Goal: Information Seeking & Learning: Learn about a topic

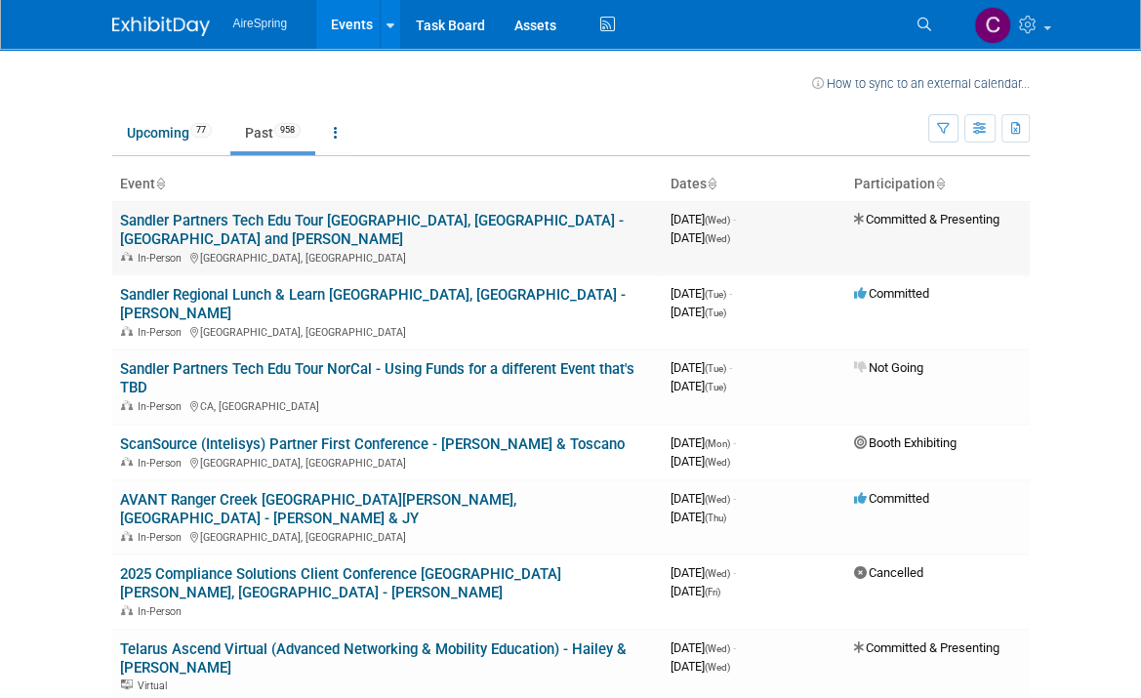
click at [222, 219] on link "Sandler Partners Tech Edu Tour [GEOGRAPHIC_DATA], [GEOGRAPHIC_DATA] - [GEOGRAPH…" at bounding box center [371, 230] width 503 height 36
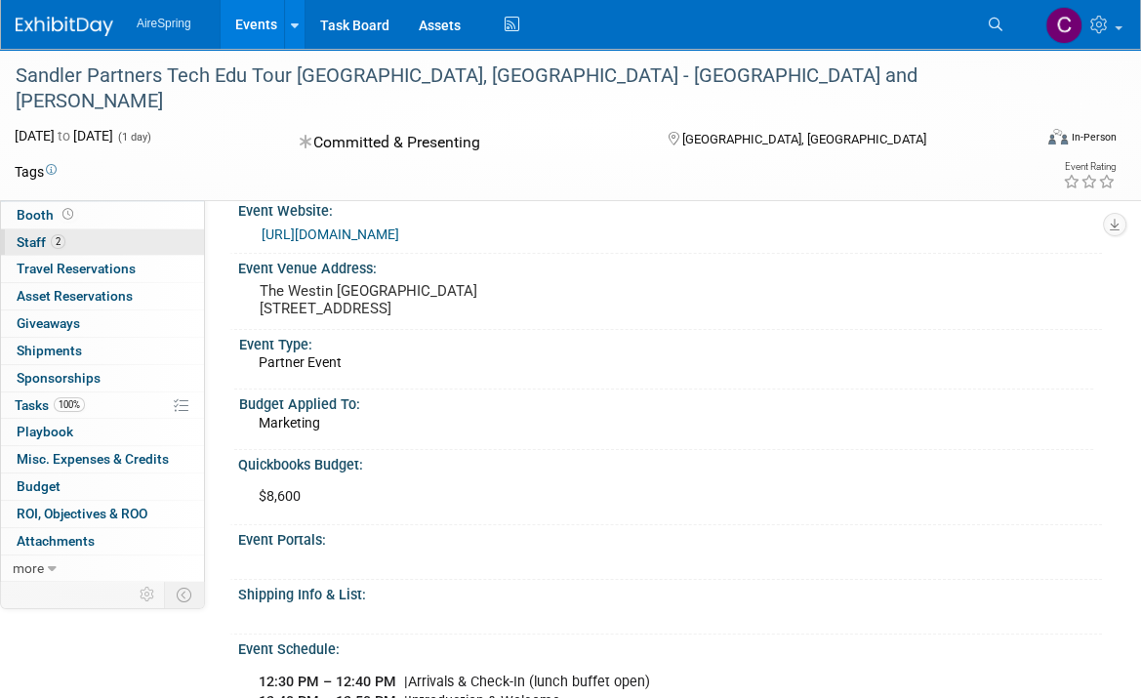
click at [35, 244] on span "Staff 2" at bounding box center [41, 242] width 49 height 16
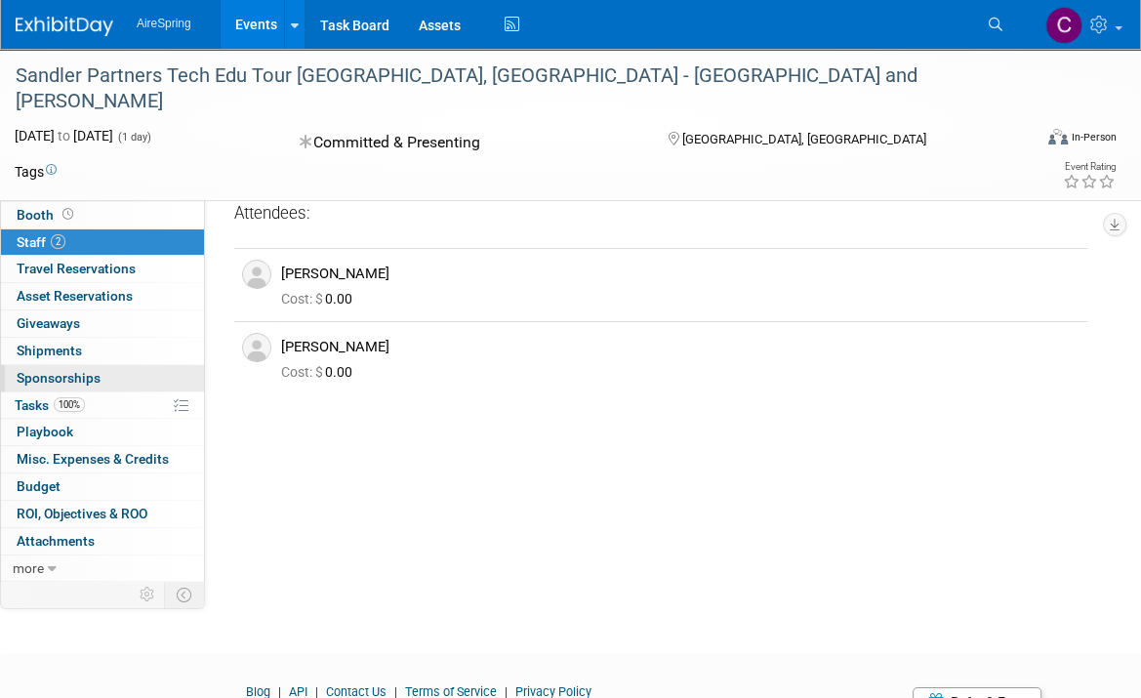
click at [43, 376] on span "Sponsorships 0" at bounding box center [59, 378] width 84 height 16
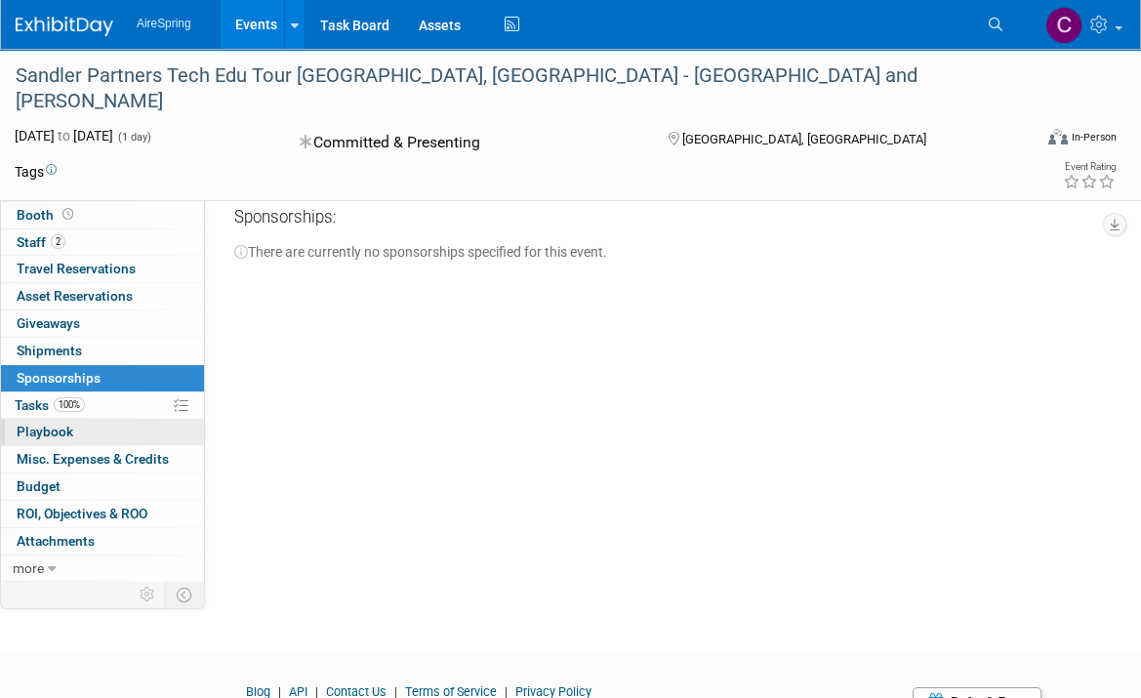
click at [48, 430] on span "Playbook 0" at bounding box center [45, 431] width 57 height 16
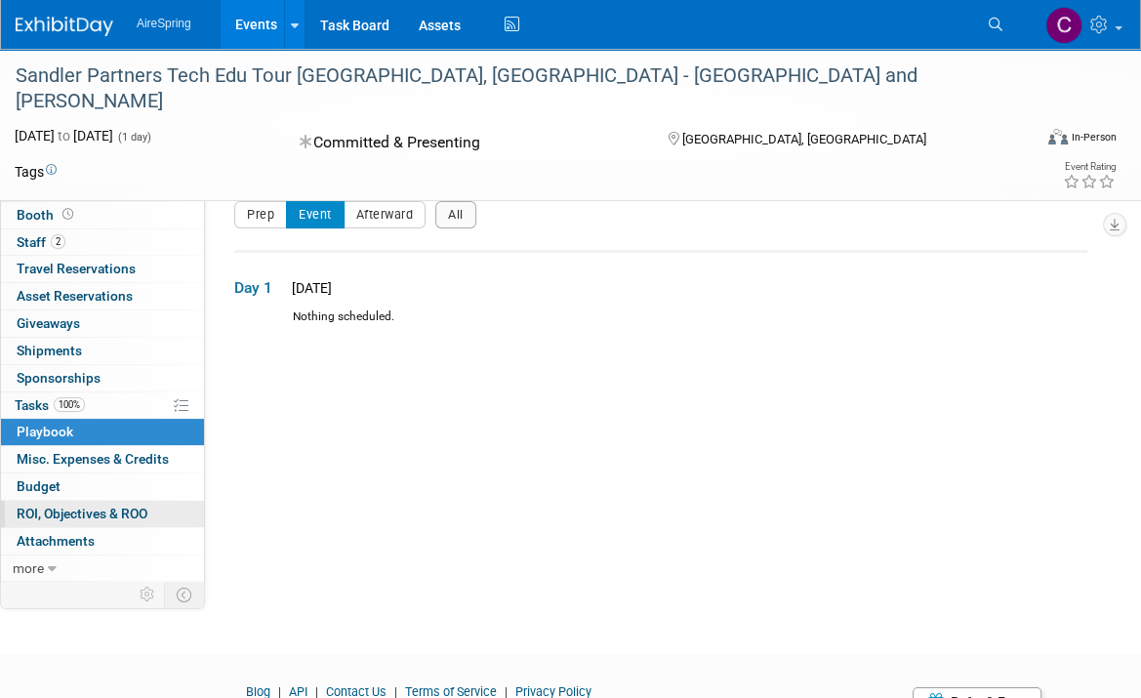
click at [77, 508] on span "ROI, Objectives & ROO 0" at bounding box center [82, 513] width 131 height 16
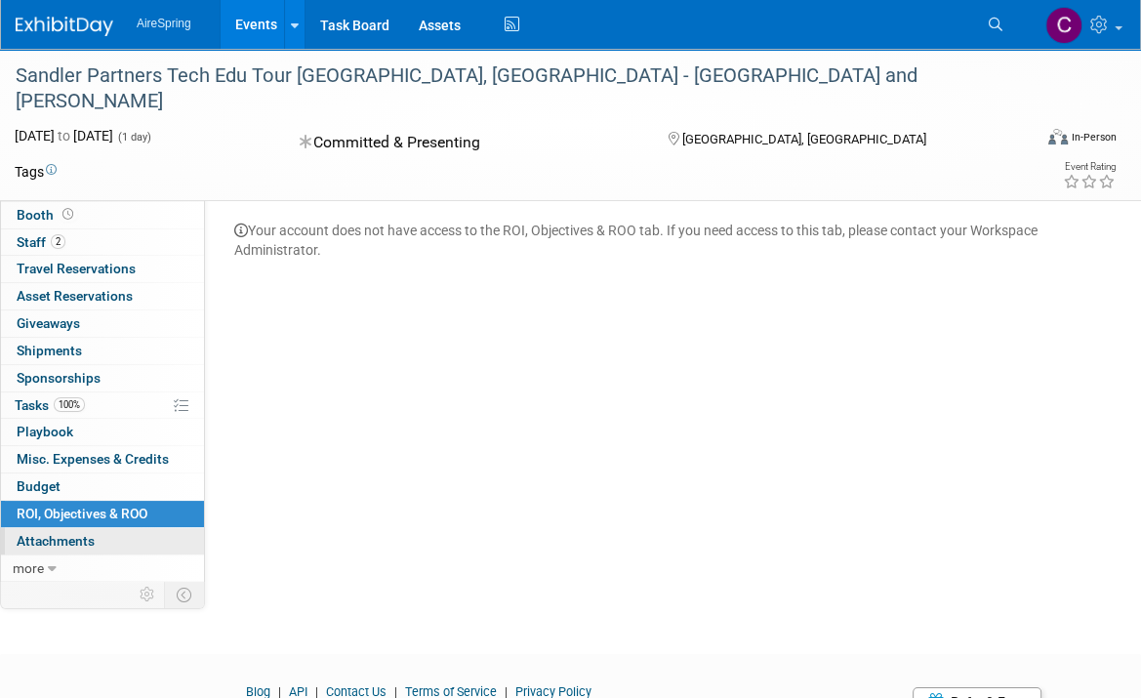
click at [55, 533] on span "Attachments 0" at bounding box center [56, 541] width 78 height 16
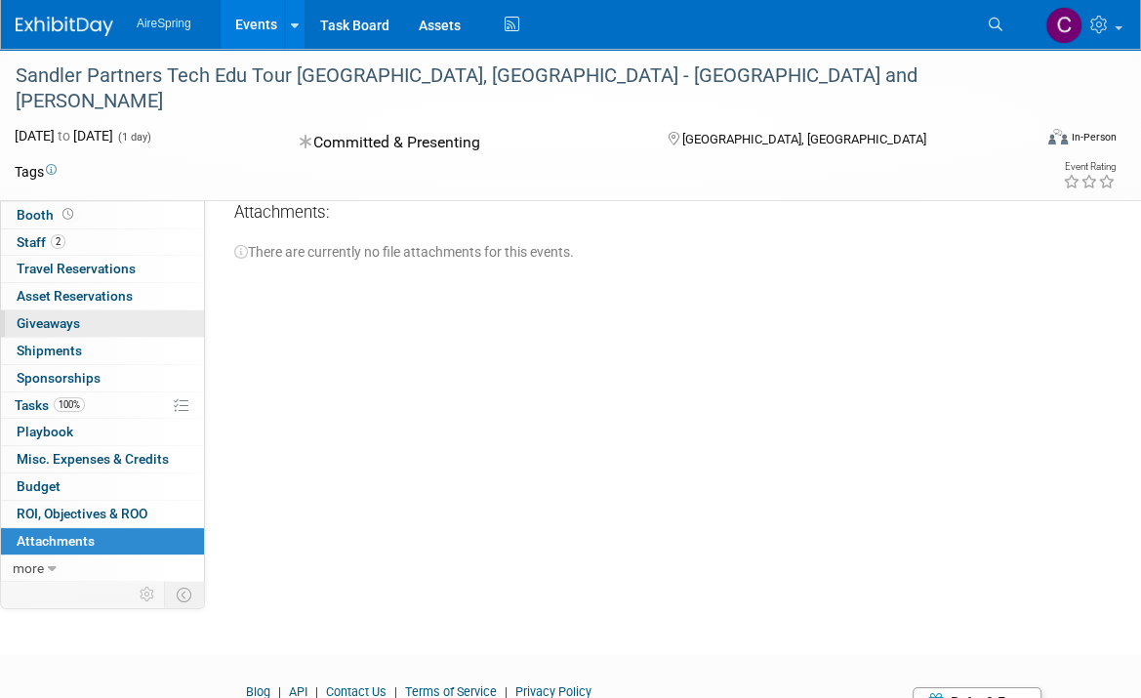
click at [60, 323] on span "Giveaways 0" at bounding box center [48, 323] width 63 height 16
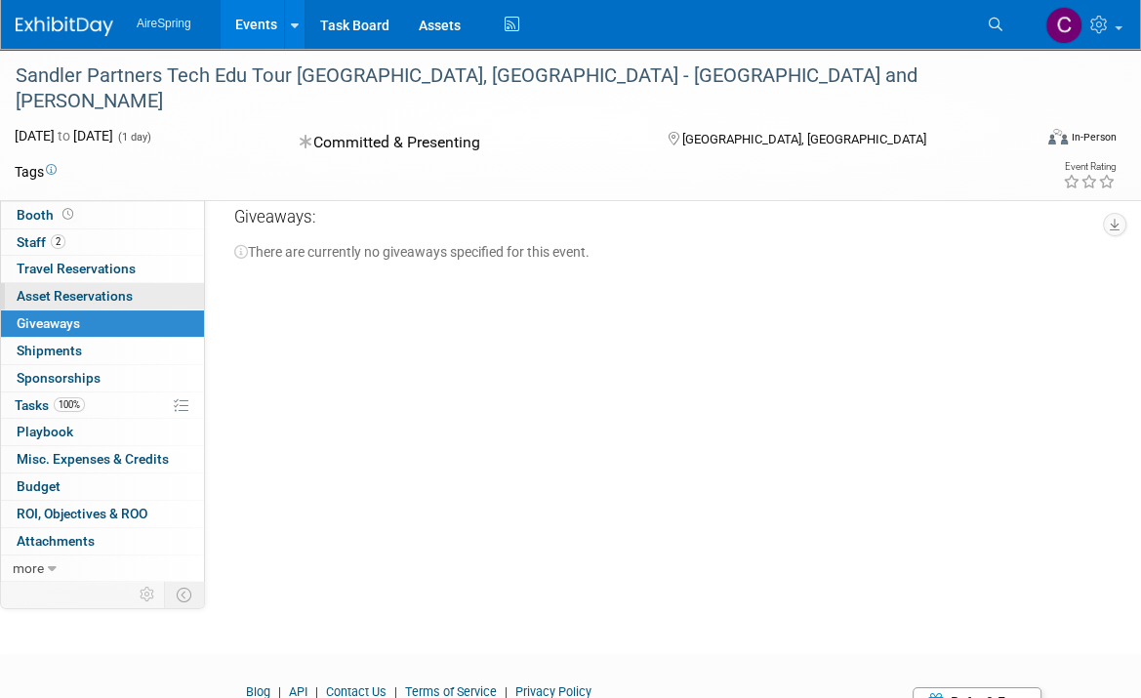
click at [124, 291] on span "Asset Reservations 0" at bounding box center [75, 296] width 116 height 16
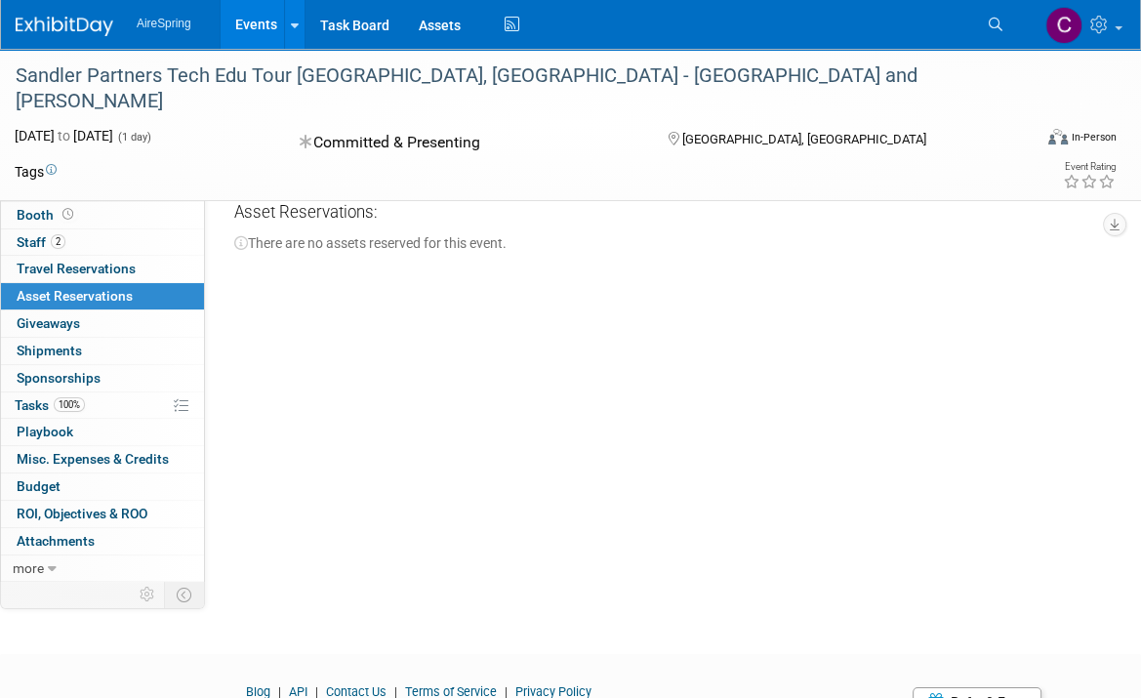
click at [79, 188] on span "Event Information" at bounding box center [71, 188] width 109 height 16
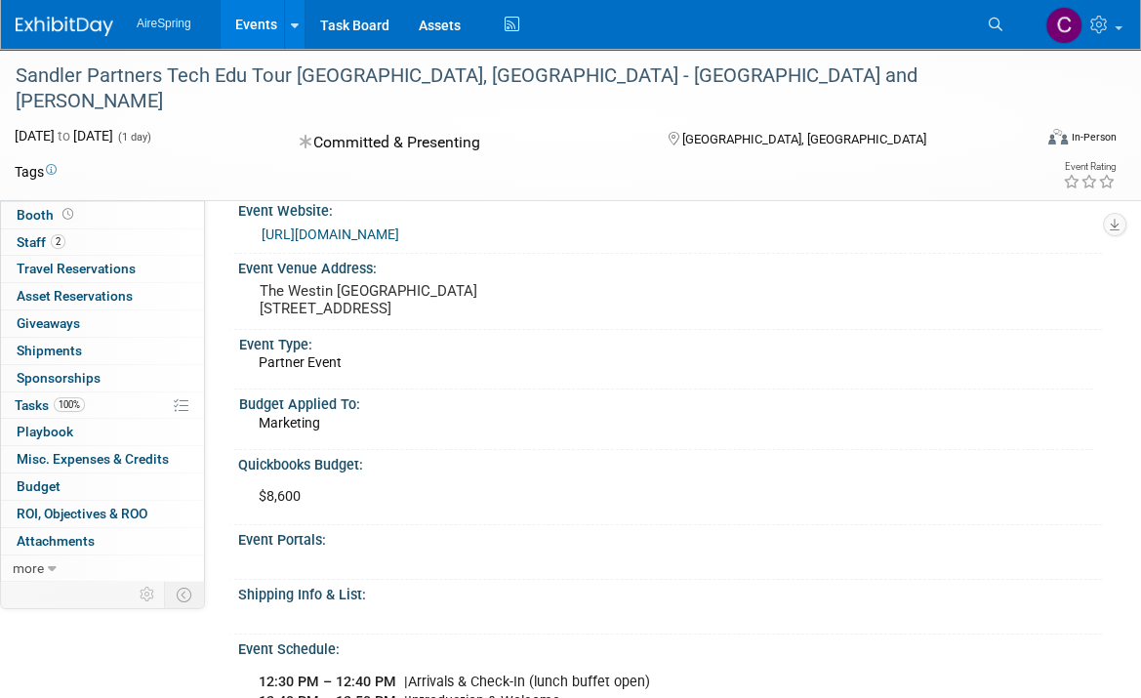
click at [399, 235] on link "https://www.eventbrite.com/e/technology-education-tour-annapolis-tickets-154922…" at bounding box center [330, 234] width 138 height 16
click at [42, 232] on link "2 Staff 2" at bounding box center [102, 242] width 203 height 26
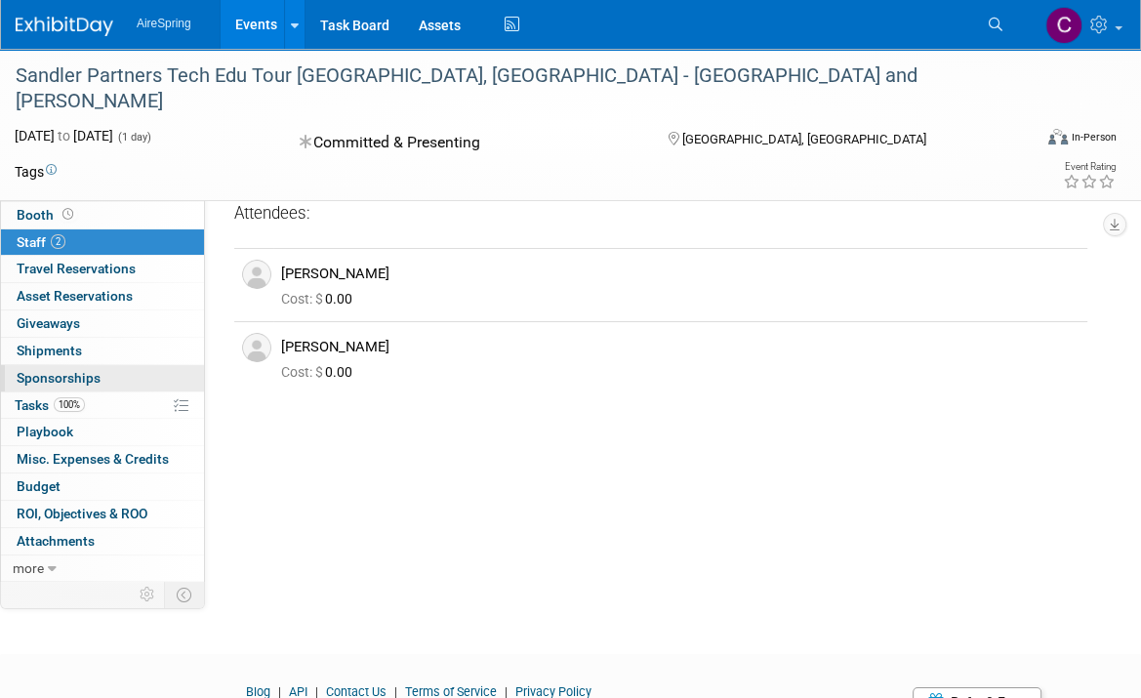
click at [78, 380] on span "Sponsorships 0" at bounding box center [59, 378] width 84 height 16
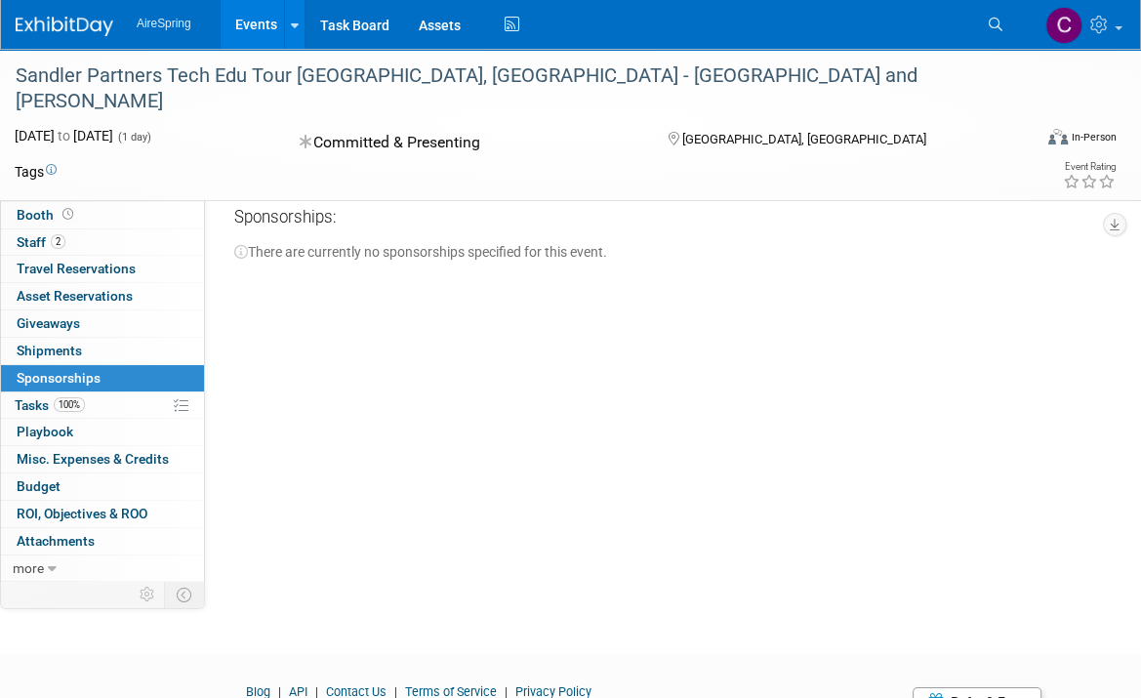
click at [63, 188] on span "Event Information" at bounding box center [71, 188] width 109 height 16
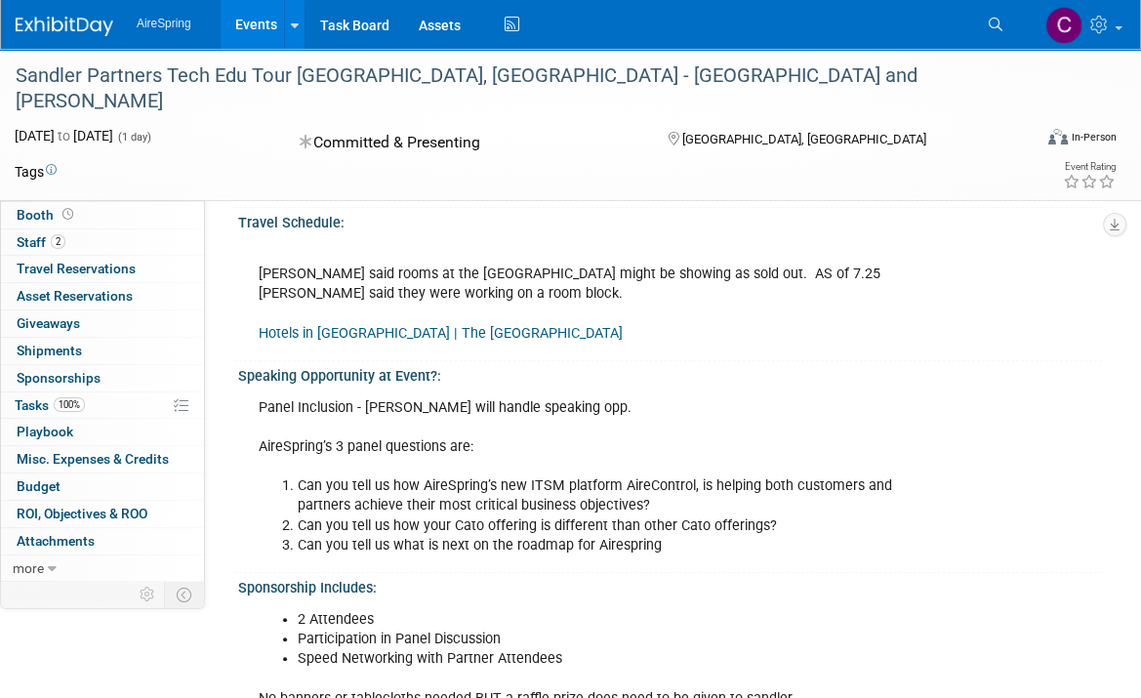
scroll to position [683, 0]
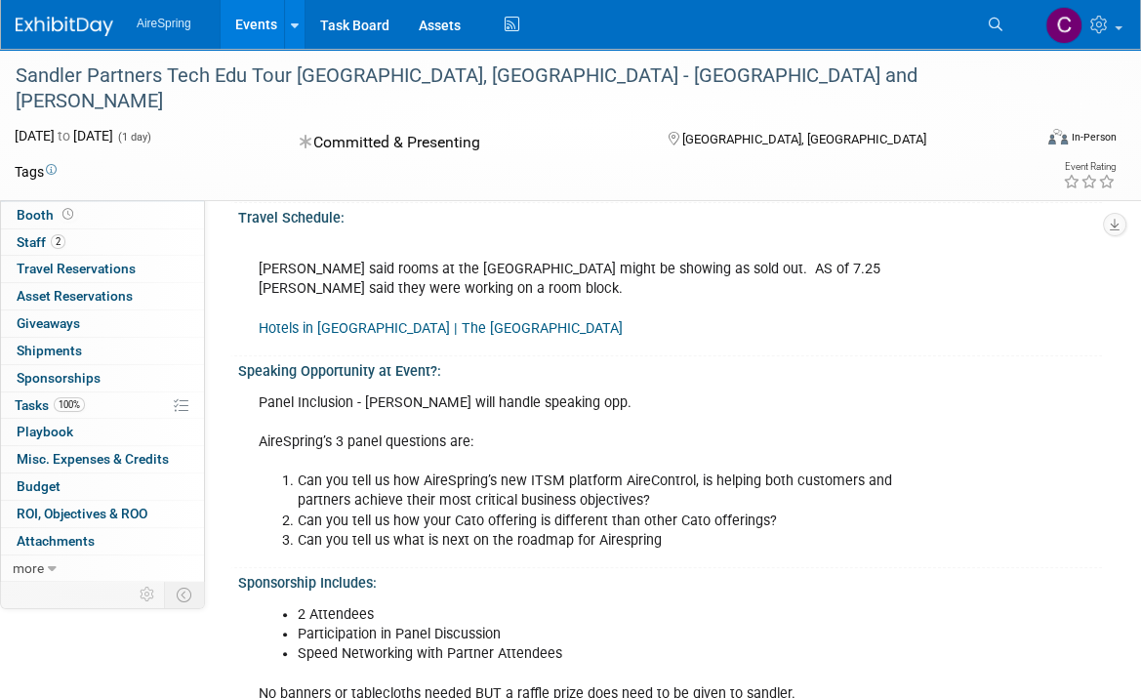
click at [495, 580] on div "Sponsorship Includes:" at bounding box center [670, 580] width 864 height 24
click at [556, 395] on div "Panel Inclusion - Jason will handle speaking opp. AireSpring’s 3 panel question…" at bounding box center [585, 471] width 681 height 177
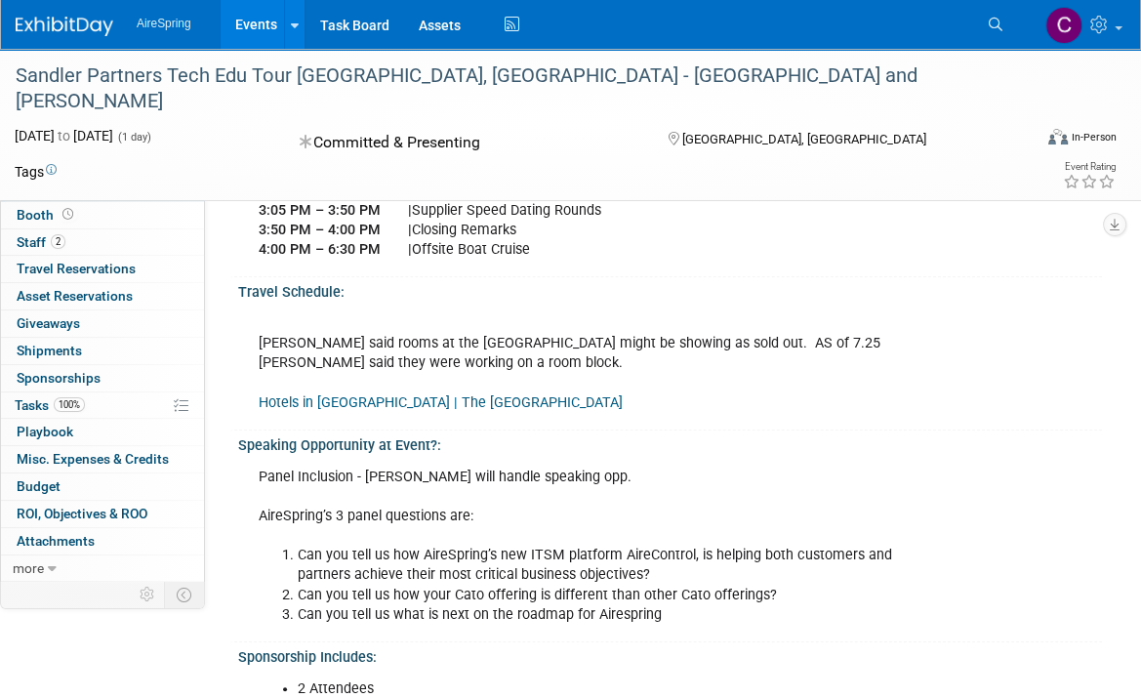
scroll to position [0, 0]
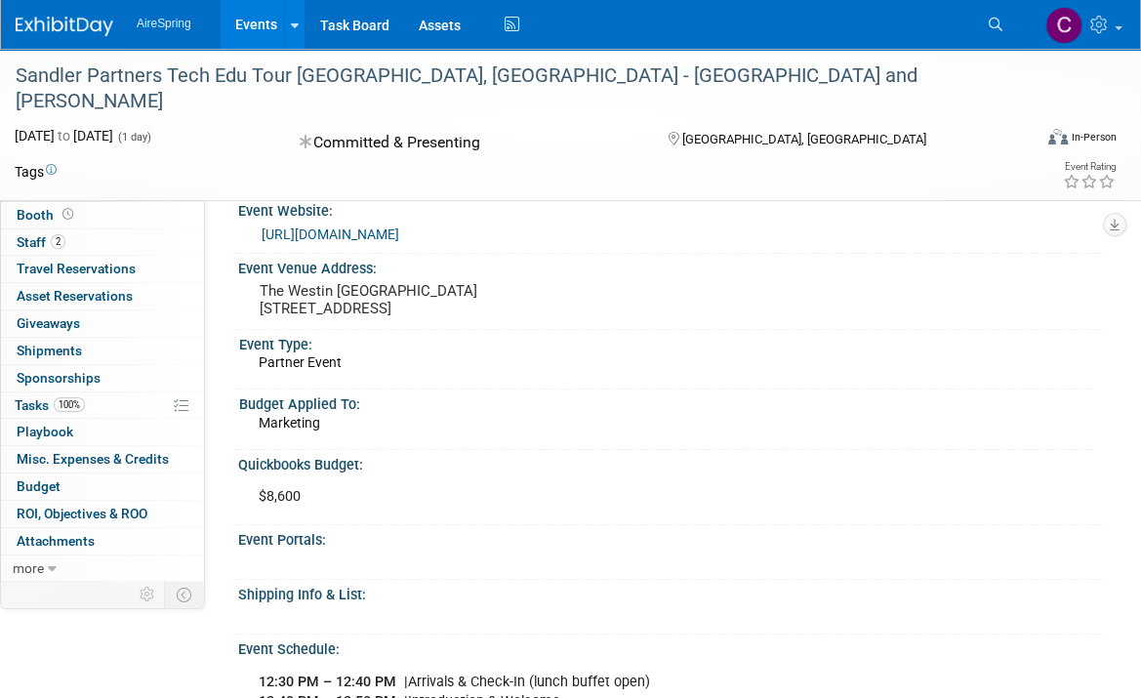
click at [399, 231] on link "https://www.eventbrite.com/e/technology-education-tour-annapolis-tickets-154922…" at bounding box center [330, 234] width 138 height 16
